Goal: Transaction & Acquisition: Book appointment/travel/reservation

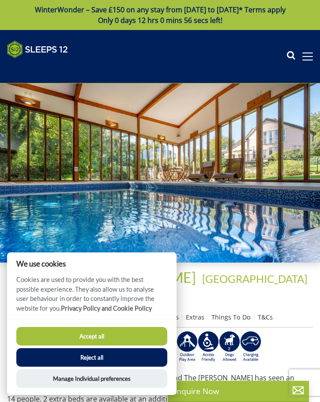
click at [111, 340] on button "Accept all" at bounding box center [91, 336] width 151 height 19
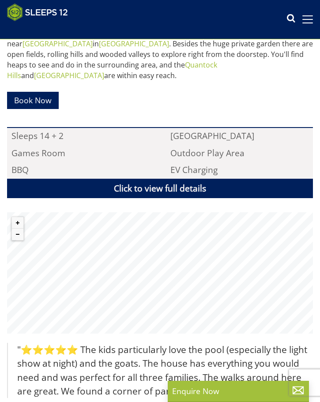
scroll to position [438, 0]
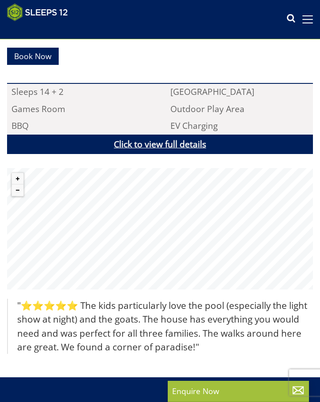
click at [132, 138] on link "Click to view full details" at bounding box center [160, 145] width 306 height 20
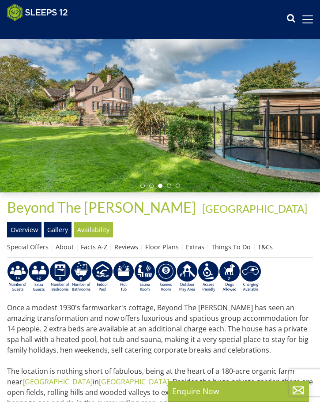
scroll to position [0, 0]
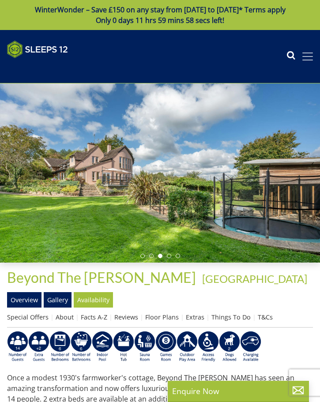
click at [305, 56] on span at bounding box center [307, 56] width 11 height 1
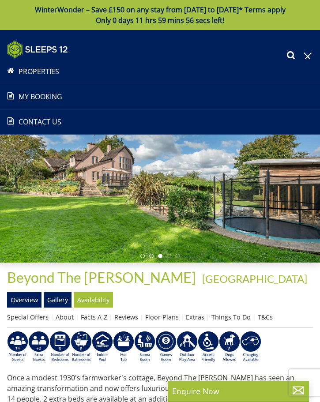
click at [210, 200] on div at bounding box center [160, 172] width 320 height 179
click at [307, 55] on span at bounding box center [308, 57] width 8 height 8
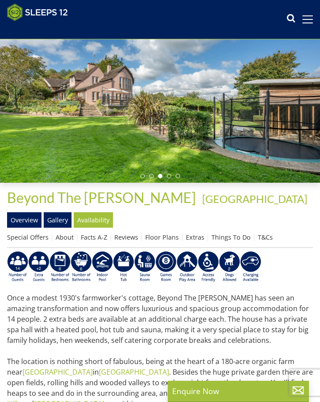
scroll to position [77, 0]
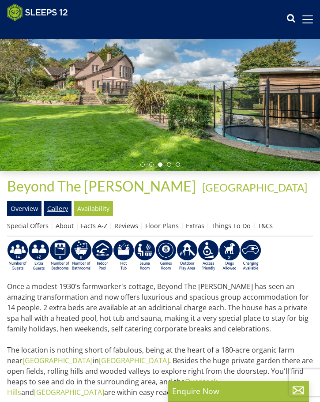
click at [58, 209] on link "Gallery" at bounding box center [58, 208] width 28 height 15
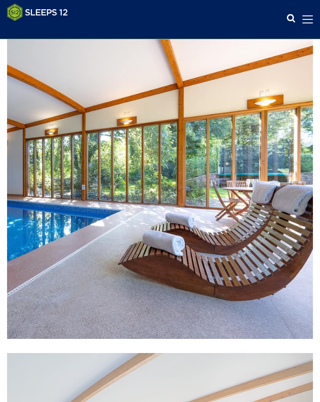
scroll to position [251, 0]
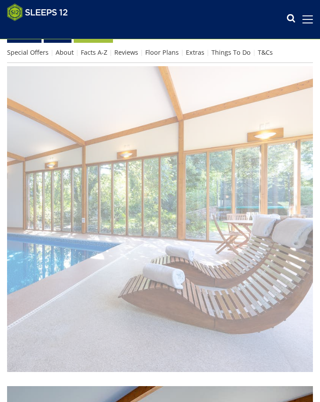
click at [297, 236] on img at bounding box center [160, 219] width 306 height 306
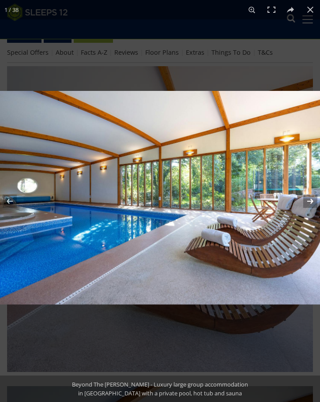
click at [308, 203] on button at bounding box center [304, 201] width 31 height 44
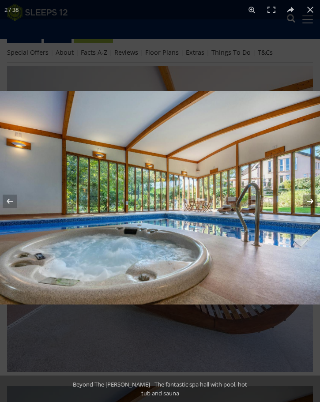
click at [310, 201] on button at bounding box center [304, 201] width 31 height 44
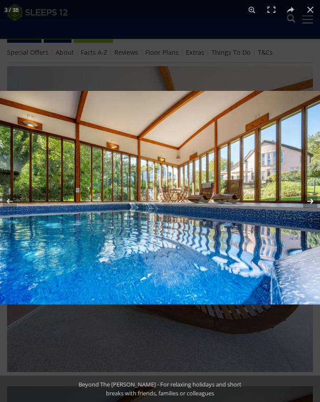
click at [310, 201] on button at bounding box center [304, 201] width 31 height 44
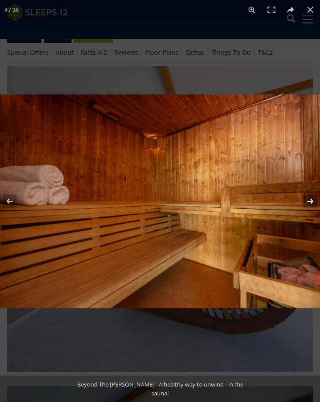
click at [310, 201] on button at bounding box center [304, 201] width 31 height 44
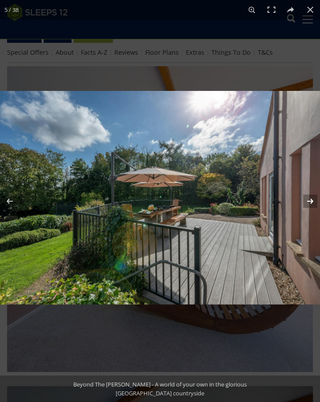
click at [310, 201] on button at bounding box center [304, 201] width 31 height 44
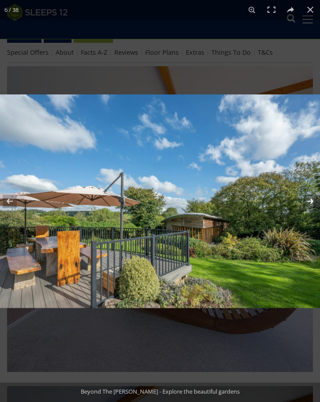
click at [310, 201] on button at bounding box center [304, 201] width 31 height 44
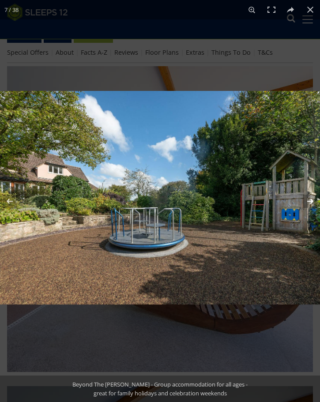
click at [310, 201] on button at bounding box center [304, 201] width 31 height 44
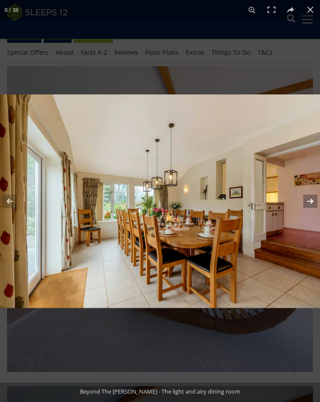
click at [310, 201] on button at bounding box center [304, 201] width 31 height 44
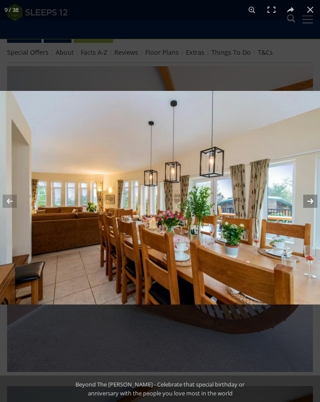
click at [310, 201] on button at bounding box center [304, 201] width 31 height 44
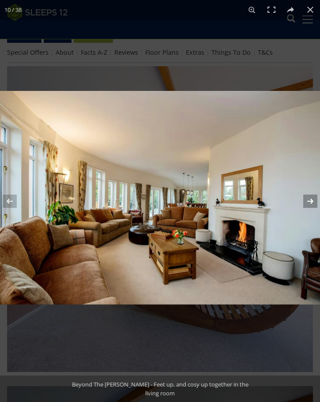
click at [310, 201] on button at bounding box center [304, 201] width 31 height 44
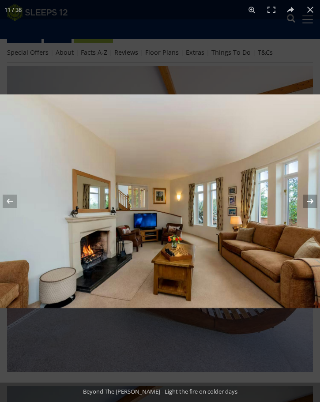
click at [310, 201] on button at bounding box center [304, 201] width 31 height 44
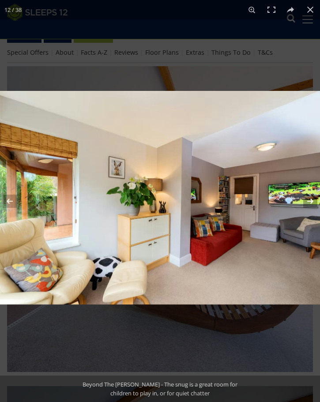
click at [310, 201] on button at bounding box center [304, 201] width 31 height 44
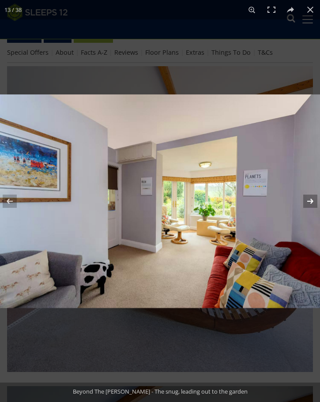
click at [310, 201] on button at bounding box center [304, 201] width 31 height 44
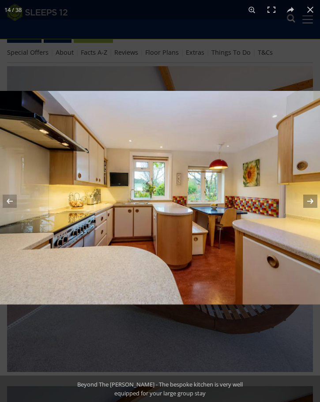
click at [310, 201] on button at bounding box center [304, 201] width 31 height 44
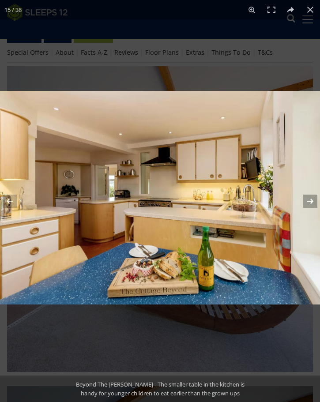
click at [310, 201] on button at bounding box center [304, 201] width 31 height 44
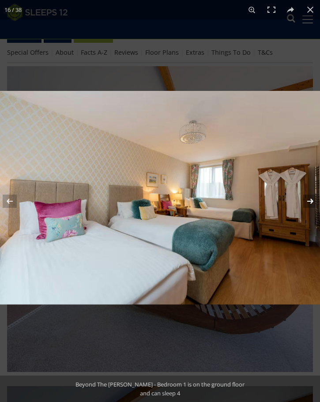
click at [310, 201] on button at bounding box center [304, 201] width 31 height 44
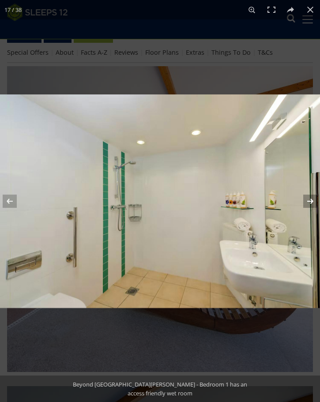
click at [307, 203] on button at bounding box center [304, 201] width 31 height 44
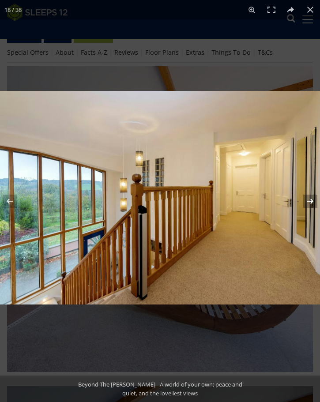
click at [307, 203] on button at bounding box center [304, 201] width 31 height 44
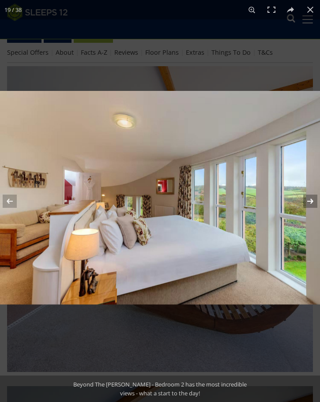
click at [307, 203] on button at bounding box center [304, 201] width 31 height 44
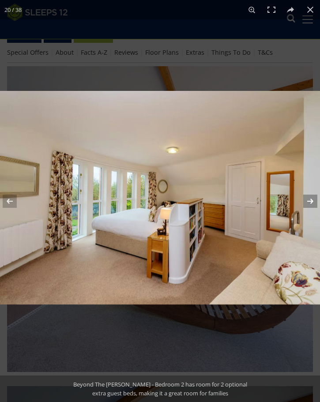
click at [307, 203] on button at bounding box center [304, 201] width 31 height 44
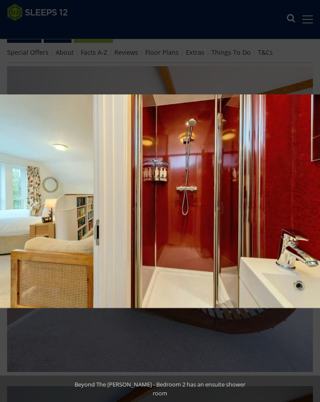
click at [307, 203] on button at bounding box center [304, 201] width 31 height 44
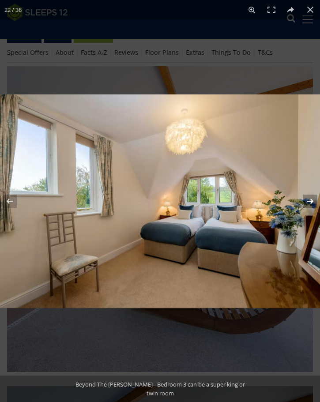
click at [309, 202] on button at bounding box center [304, 201] width 31 height 44
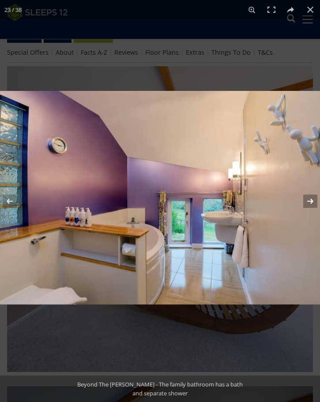
click at [309, 202] on button at bounding box center [304, 201] width 31 height 44
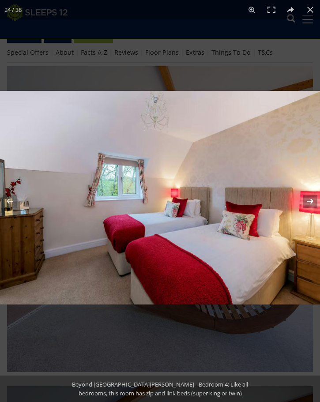
click at [309, 202] on button at bounding box center [304, 201] width 31 height 44
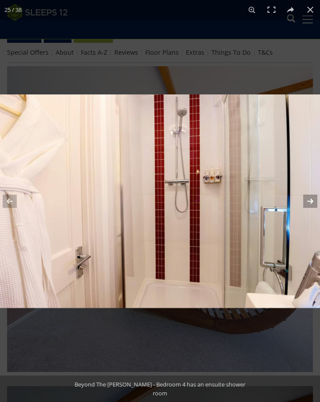
click at [309, 202] on button at bounding box center [304, 201] width 31 height 44
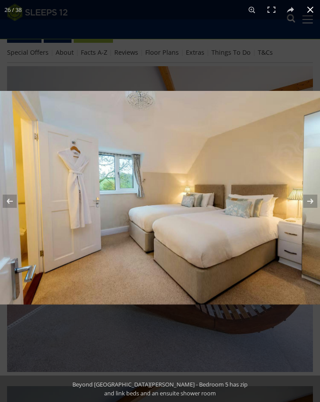
click at [309, 9] on button at bounding box center [310, 9] width 19 height 19
